Goal: Task Accomplishment & Management: Use online tool/utility

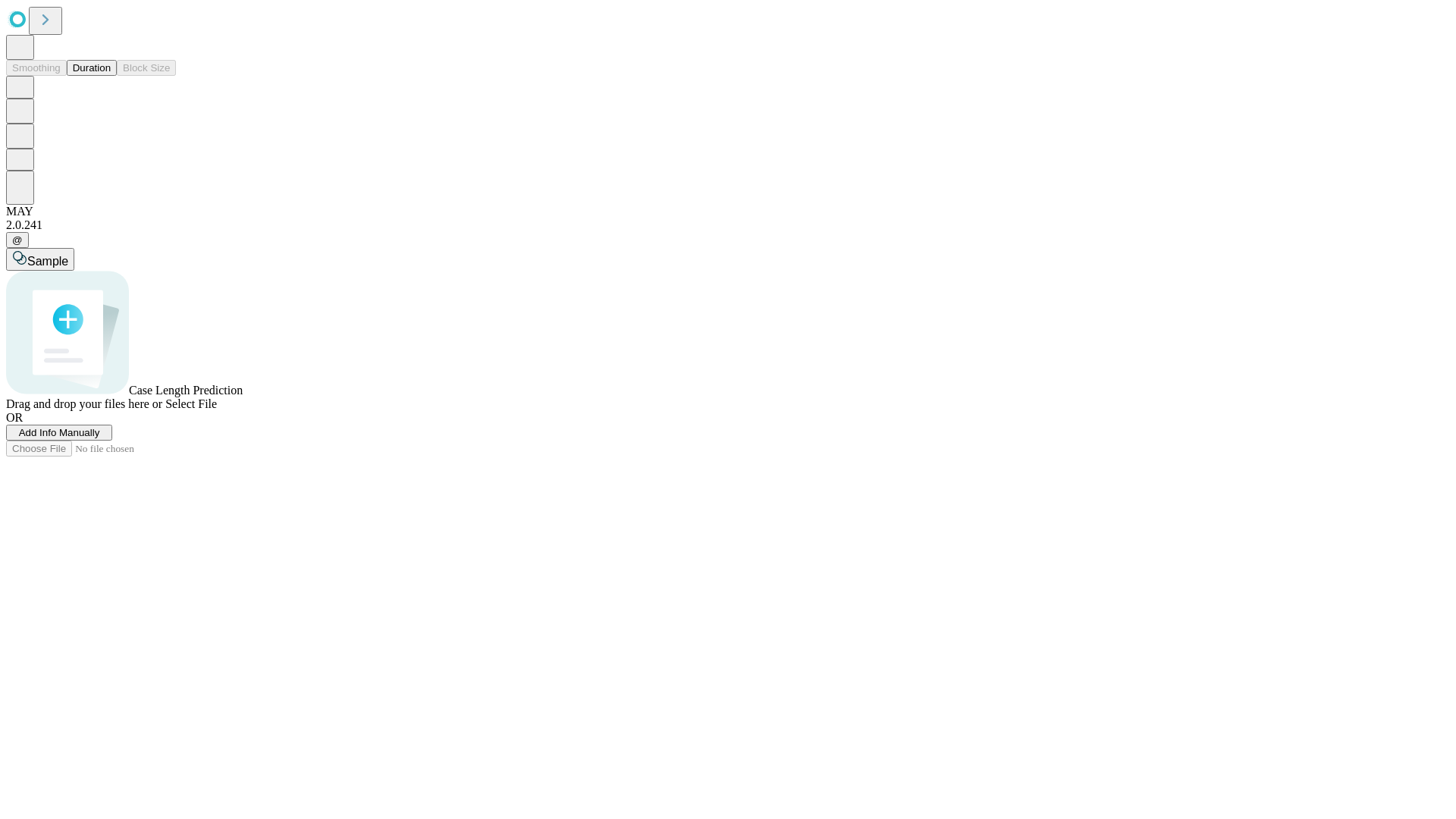
click at [111, 76] on button "Duration" at bounding box center [92, 68] width 50 height 16
click at [100, 438] on span "Add Info Manually" at bounding box center [60, 433] width 81 height 11
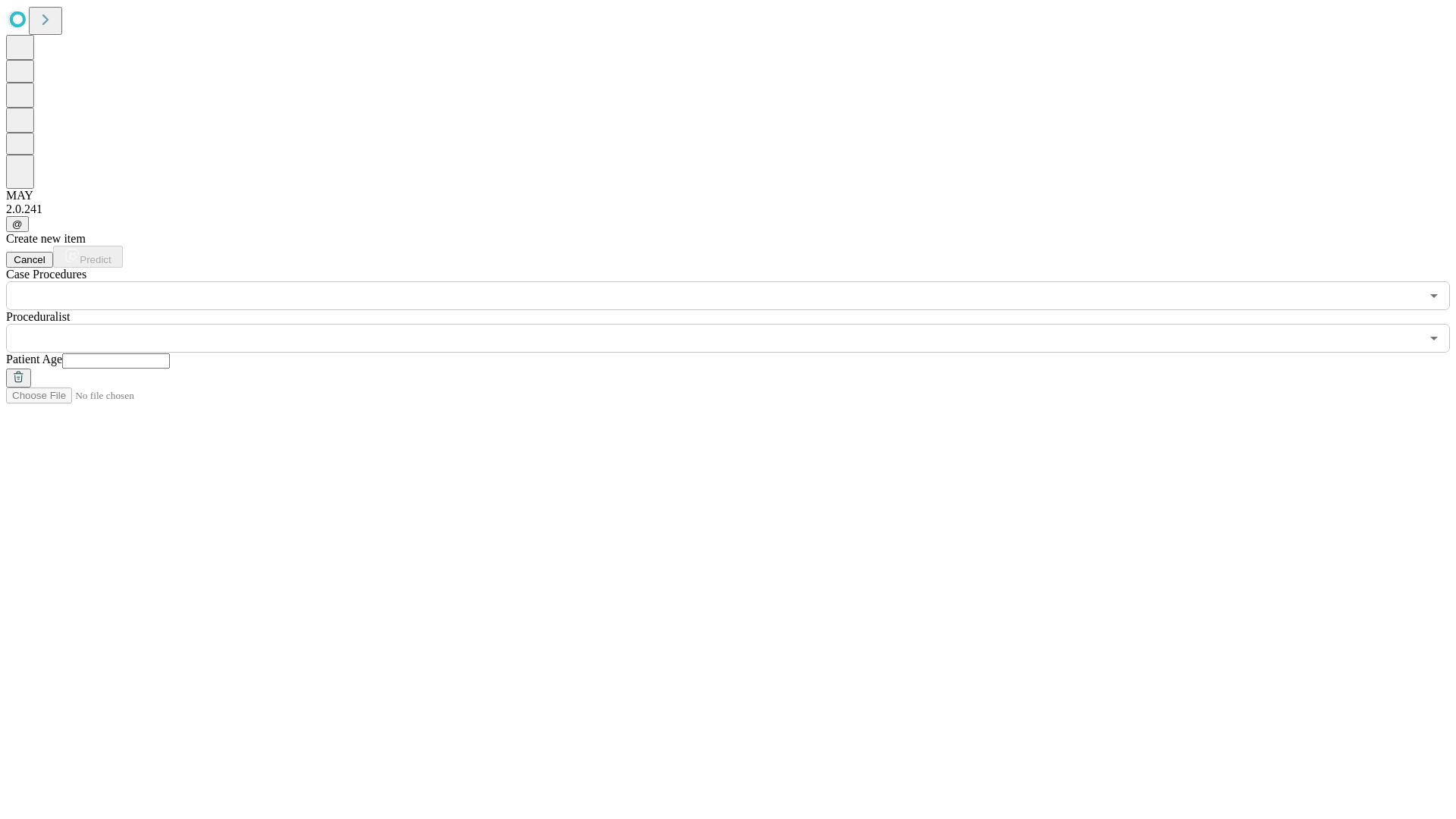
click at [170, 353] on input "text" at bounding box center [116, 360] width 108 height 15
type input "**"
click at [739, 323] on input "text" at bounding box center [713, 338] width 1414 height 29
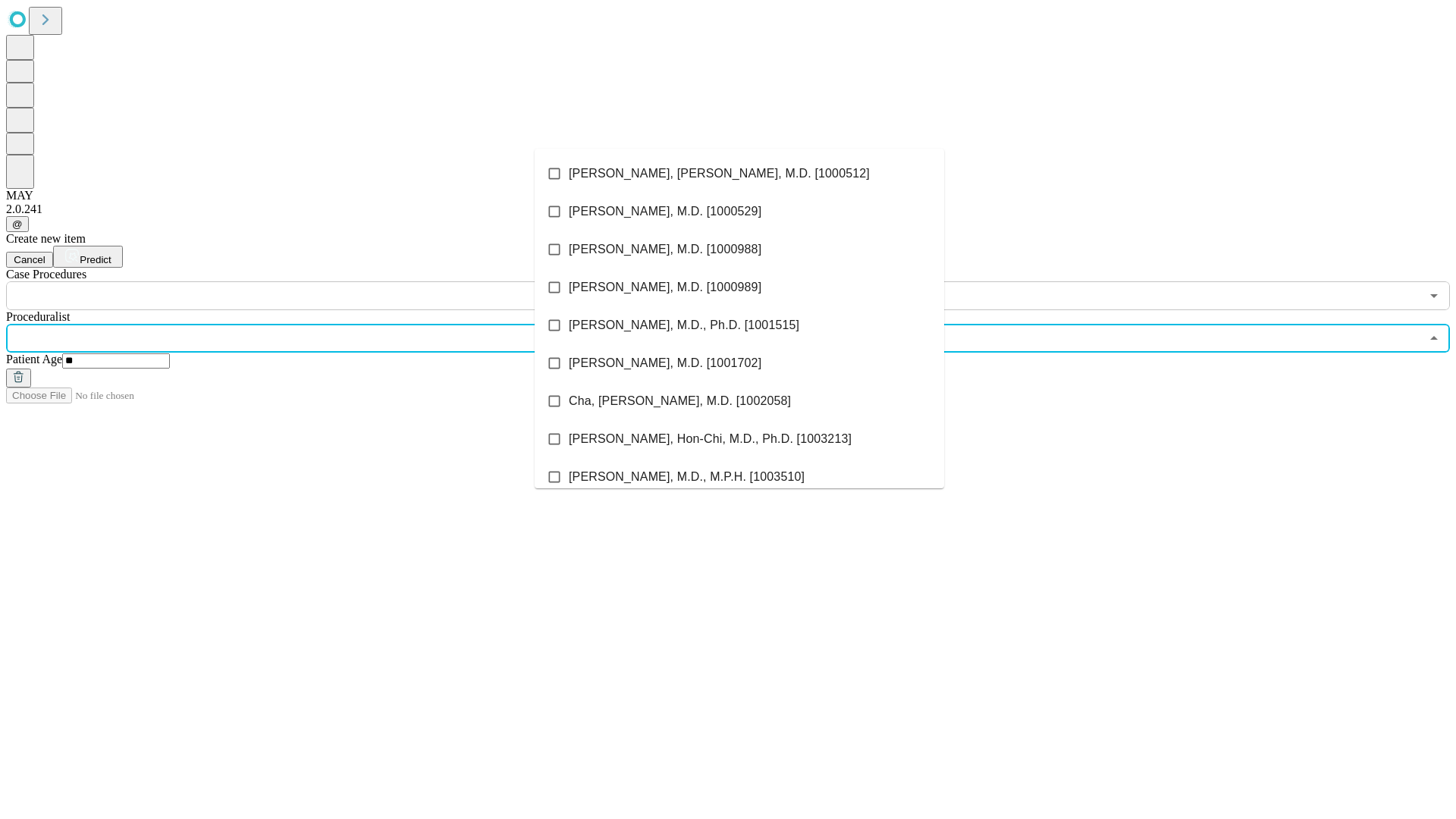
click at [740, 174] on li "[PERSON_NAME], [PERSON_NAME], M.D. [1000512]" at bounding box center [740, 174] width 410 height 38
click at [319, 281] on input "text" at bounding box center [713, 296] width 1414 height 29
